Goal: Task Accomplishment & Management: Manage account settings

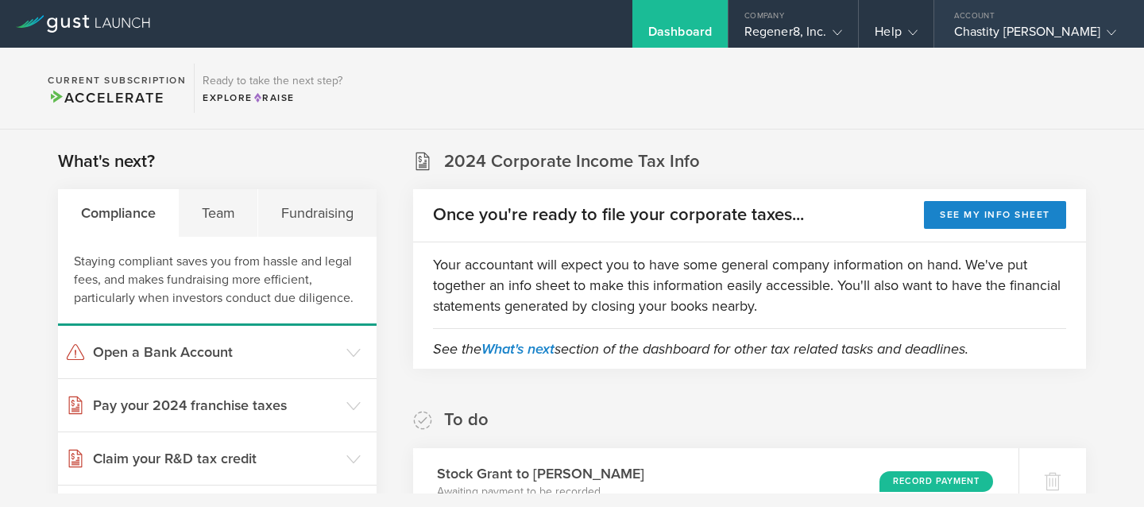
click at [1035, 18] on div "Account" at bounding box center [1040, 12] width 210 height 24
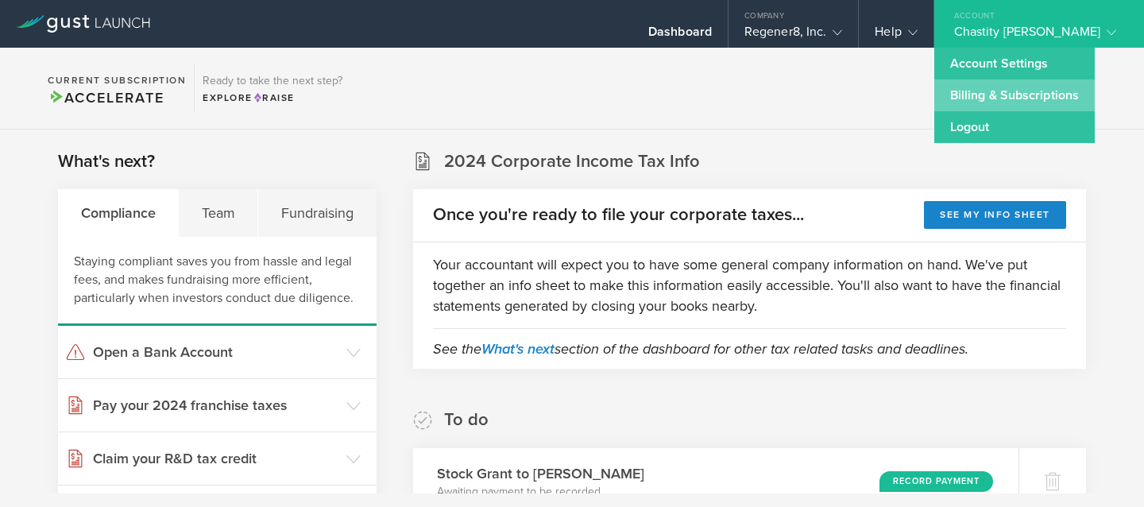
click at [991, 106] on link "Billing & Subscriptions" at bounding box center [1015, 95] width 161 height 32
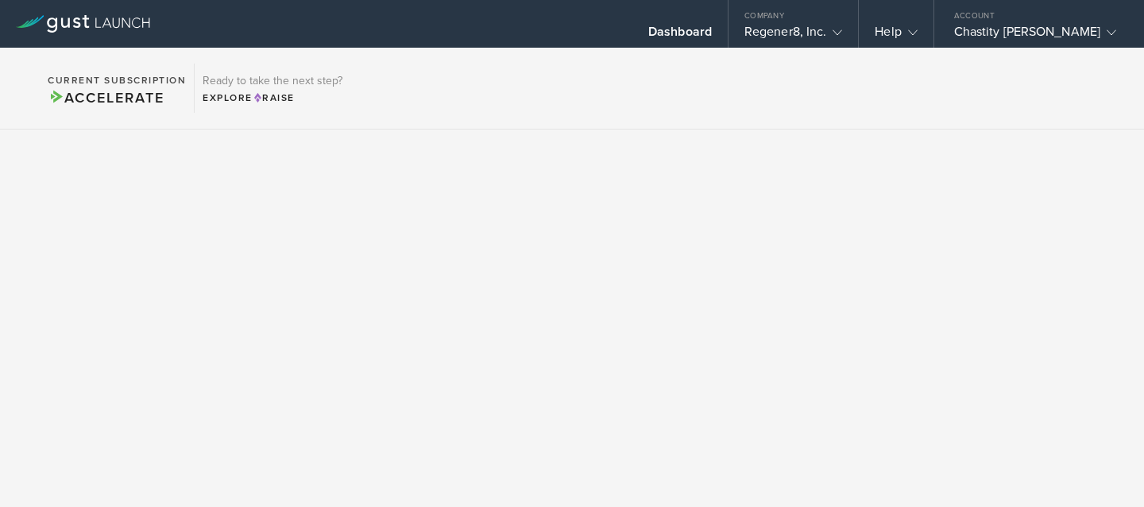
click at [30, 28] on icon at bounding box center [83, 23] width 134 height 17
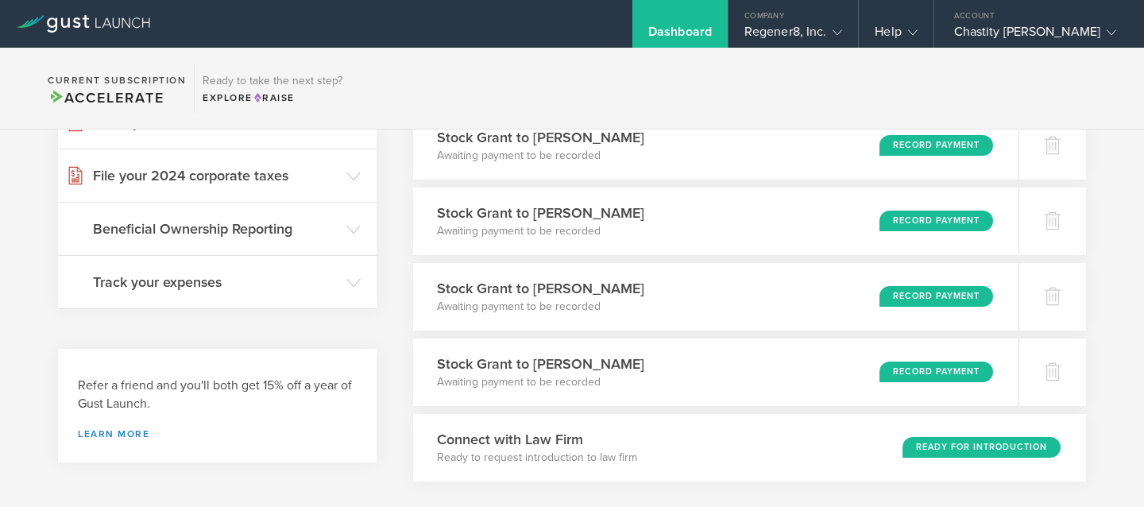
scroll to position [338, 0]
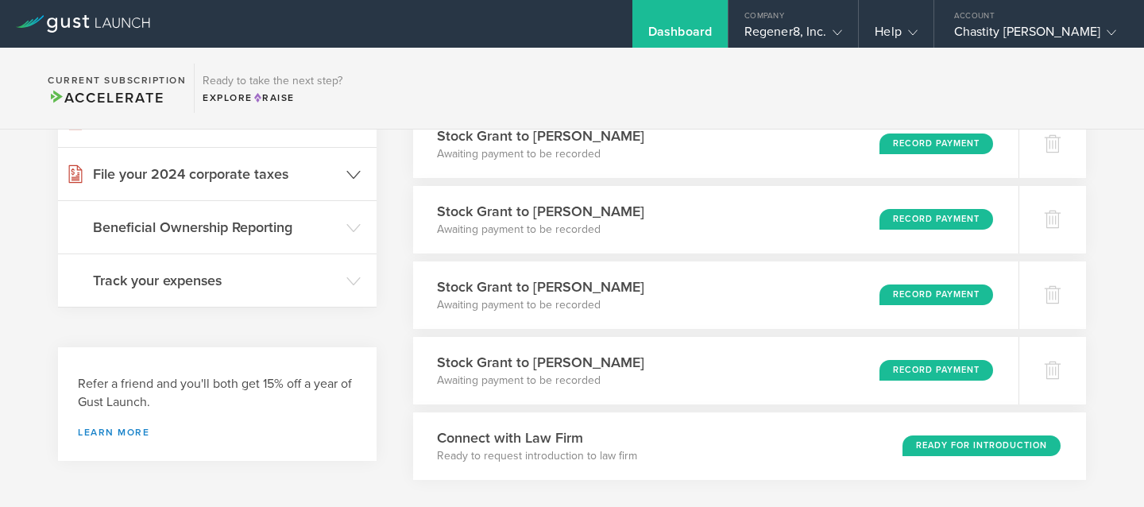
click at [231, 188] on header "File your 2024 corporate taxes" at bounding box center [217, 174] width 319 height 52
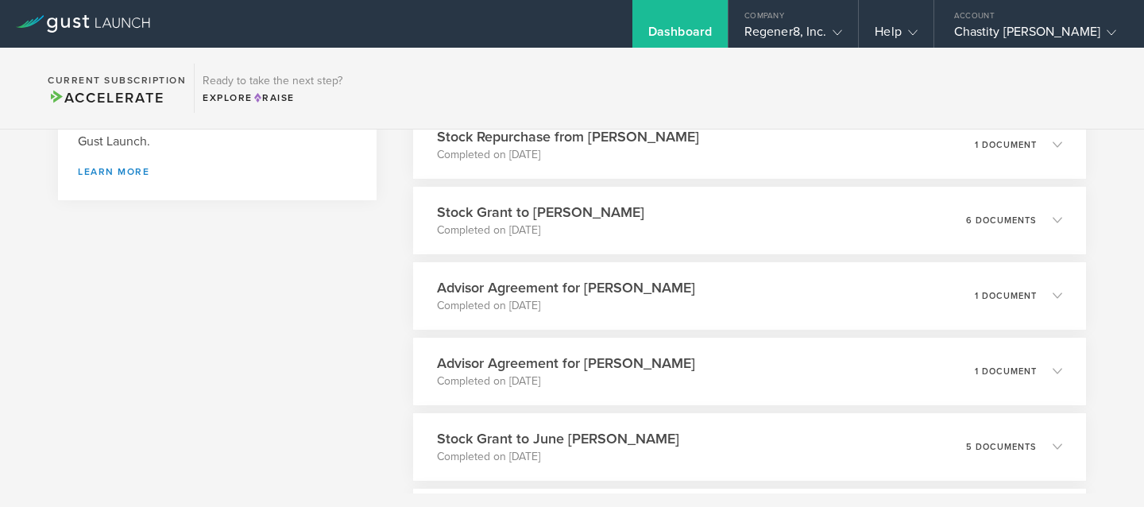
scroll to position [1041, 0]
